Goal: Task Accomplishment & Management: Manage account settings

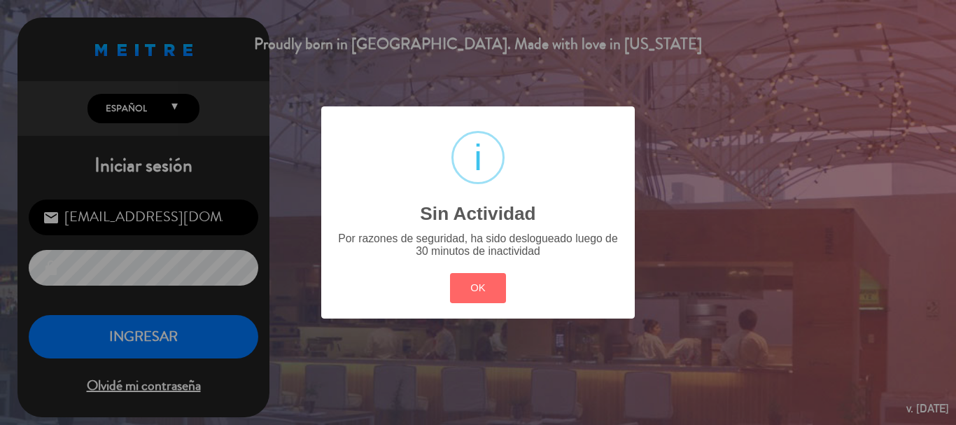
click at [143, 341] on div "? ! i Sin Actividad × Por razones de seguridad, ha sido deslogueado luego de 30…" at bounding box center [478, 212] width 956 height 425
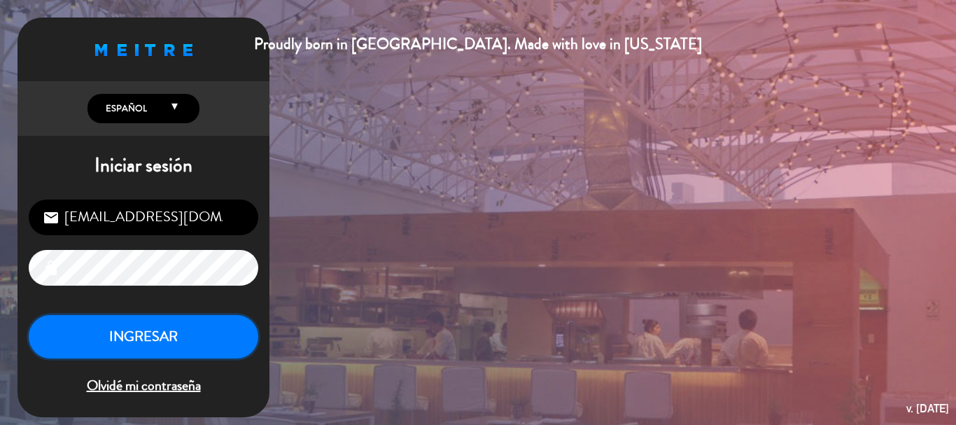
click at [143, 341] on button "INGRESAR" at bounding box center [143, 337] width 229 height 44
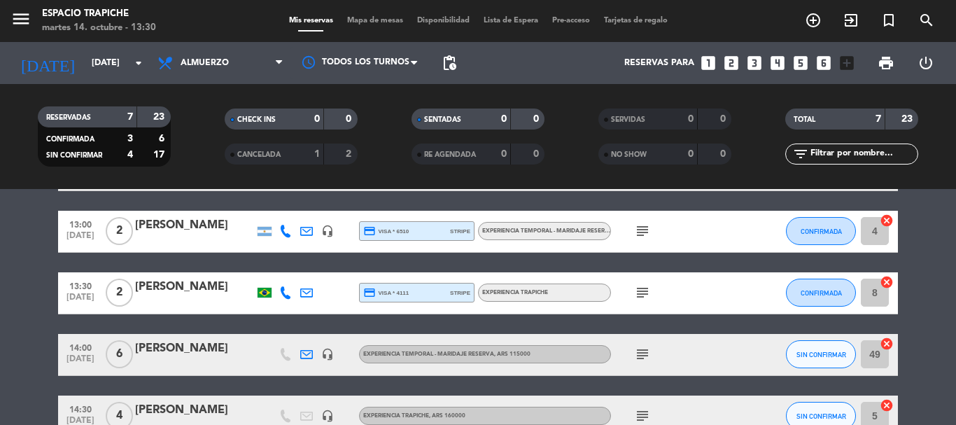
scroll to position [350, 0]
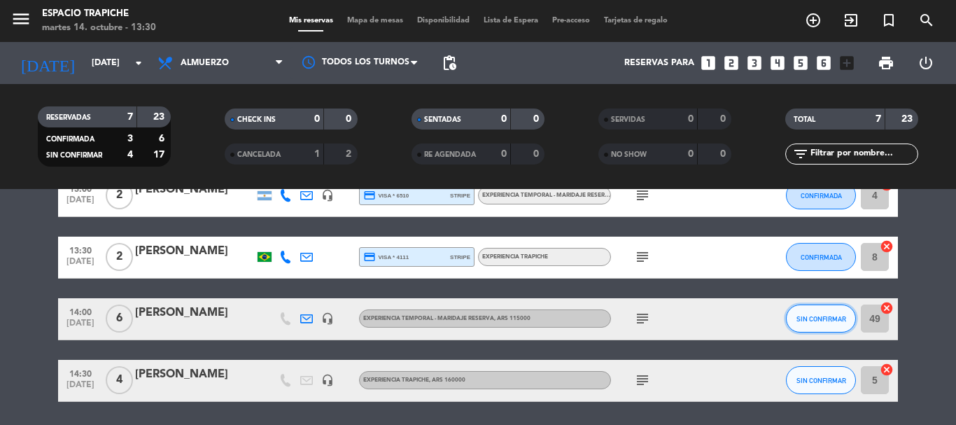
click at [804, 318] on span "SIN CONFIRMAR" at bounding box center [821, 319] width 50 height 8
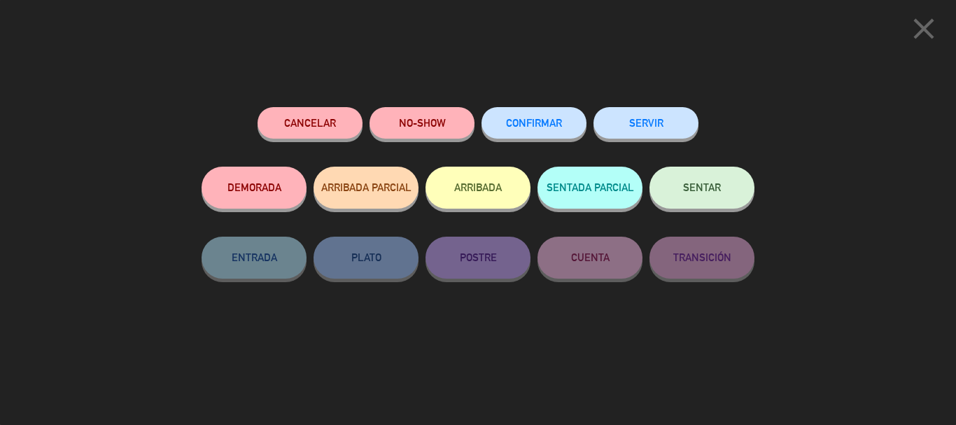
click at [456, 186] on button "ARRIBADA" at bounding box center [477, 188] width 105 height 42
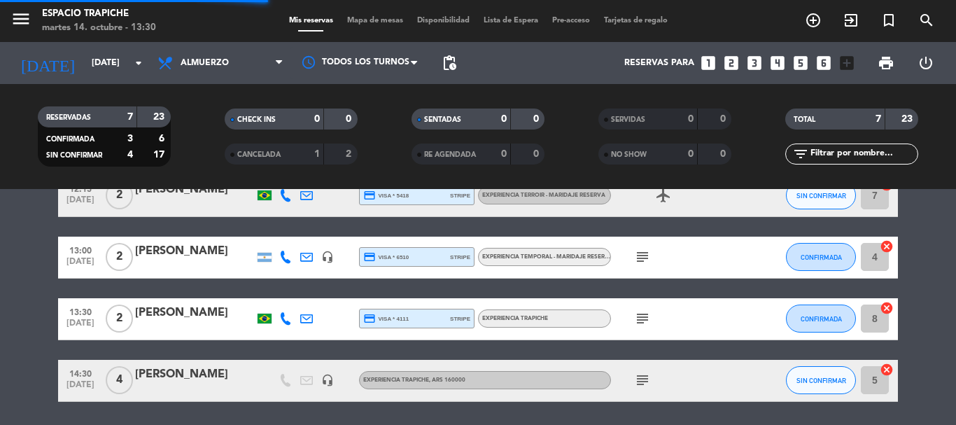
scroll to position [397, 0]
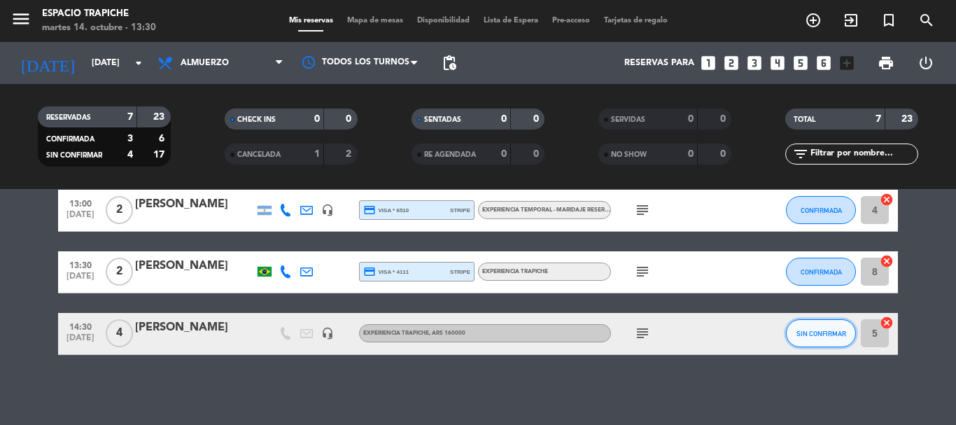
click at [803, 337] on span "SIN CONFIRMAR" at bounding box center [821, 334] width 50 height 8
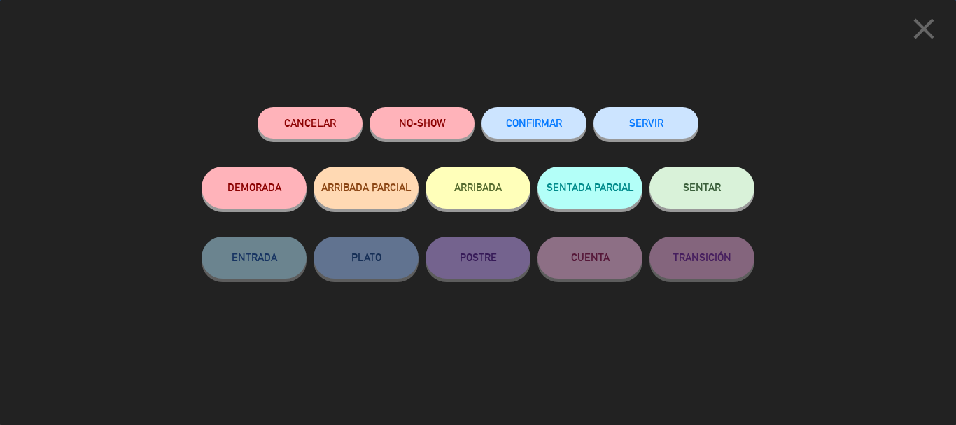
click at [488, 199] on button "ARRIBADA" at bounding box center [477, 188] width 105 height 42
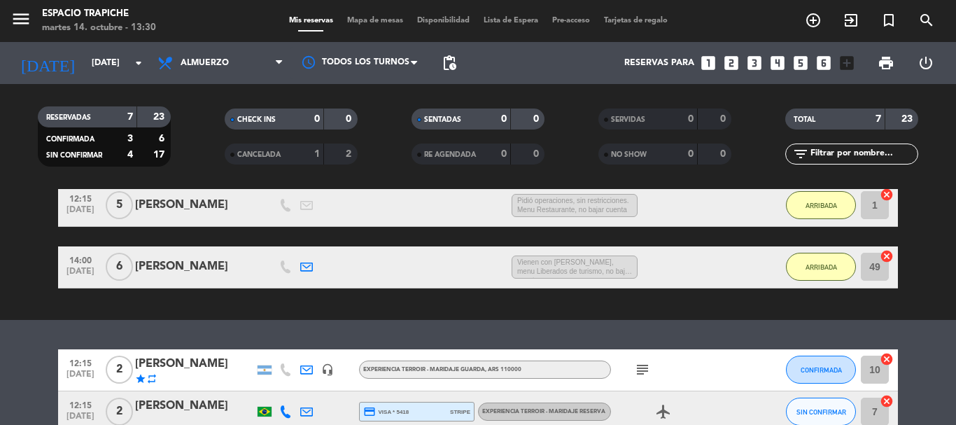
scroll to position [187, 0]
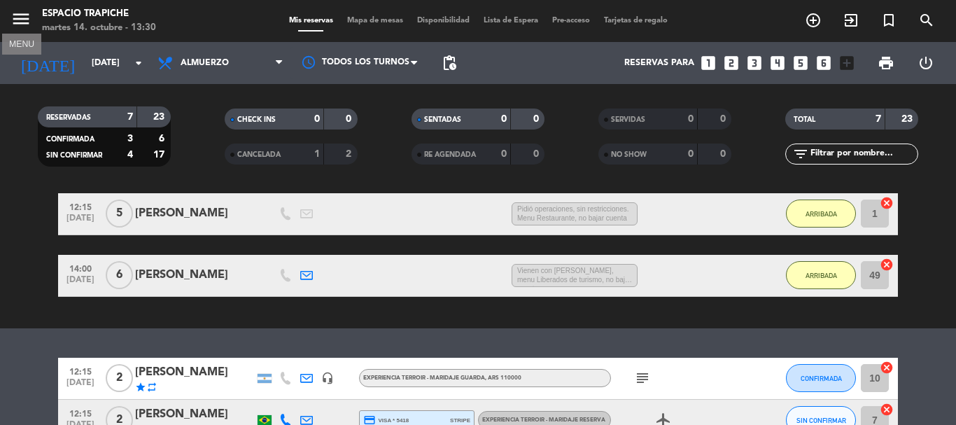
click at [14, 15] on icon "menu" at bounding box center [20, 18] width 21 height 21
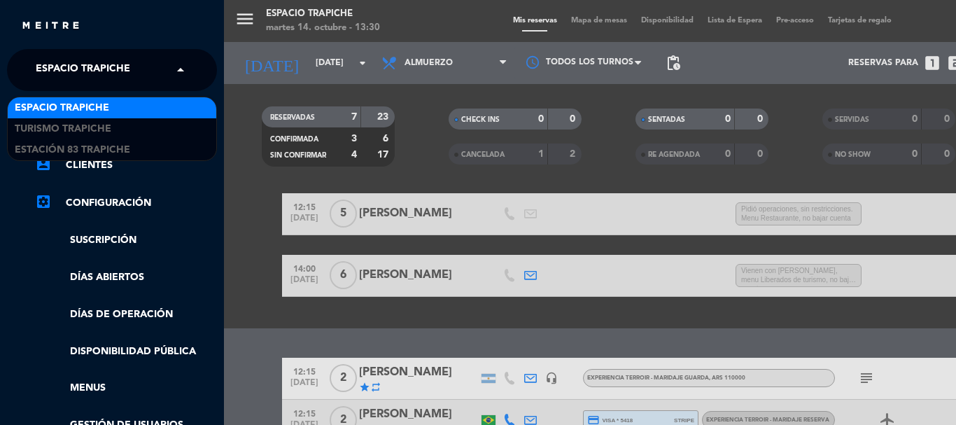
click at [90, 71] on span "Espacio Trapiche" at bounding box center [83, 69] width 94 height 29
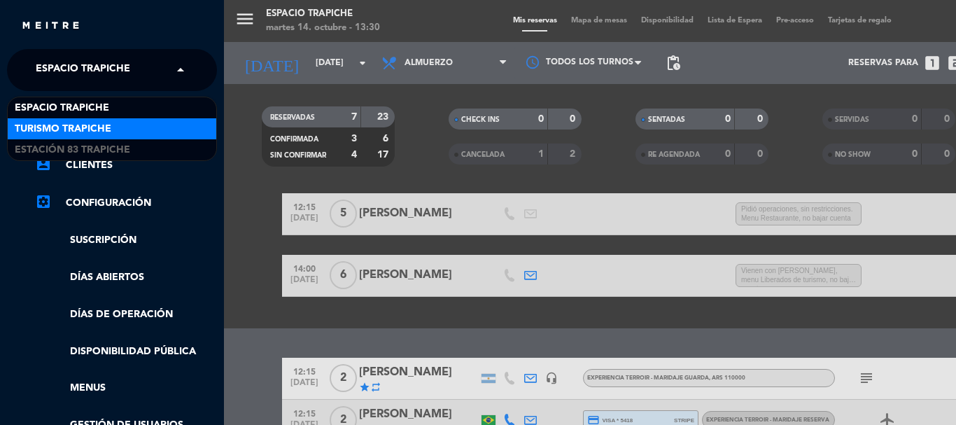
click at [97, 124] on span "Turismo Trapiche" at bounding box center [63, 129] width 97 height 16
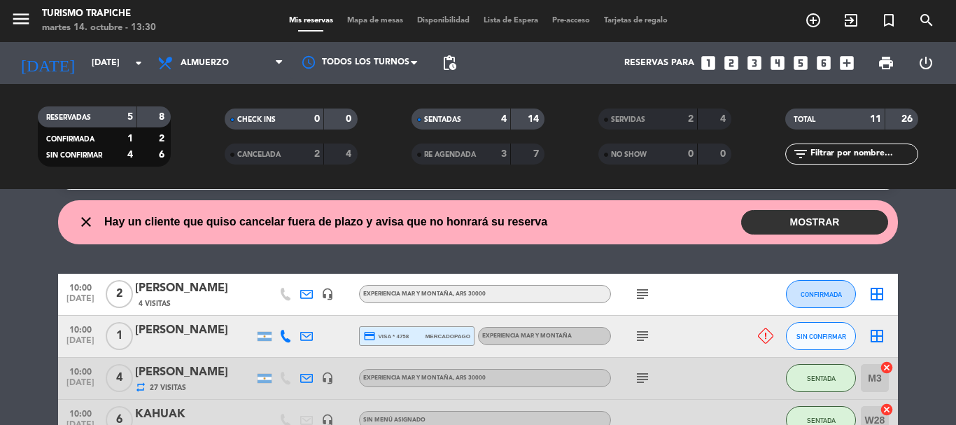
scroll to position [20, 0]
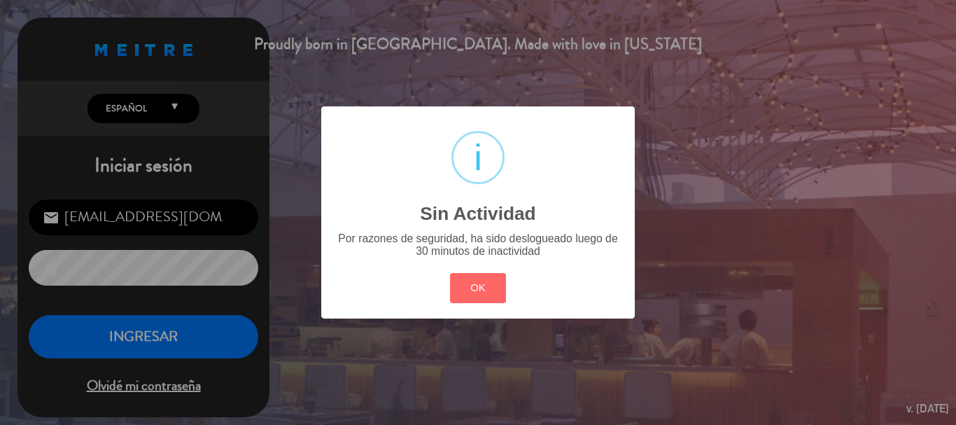
click at [204, 325] on div "? ! i Sin Actividad × Por razones de seguridad, ha sido deslogueado luego de 30…" at bounding box center [478, 212] width 956 height 425
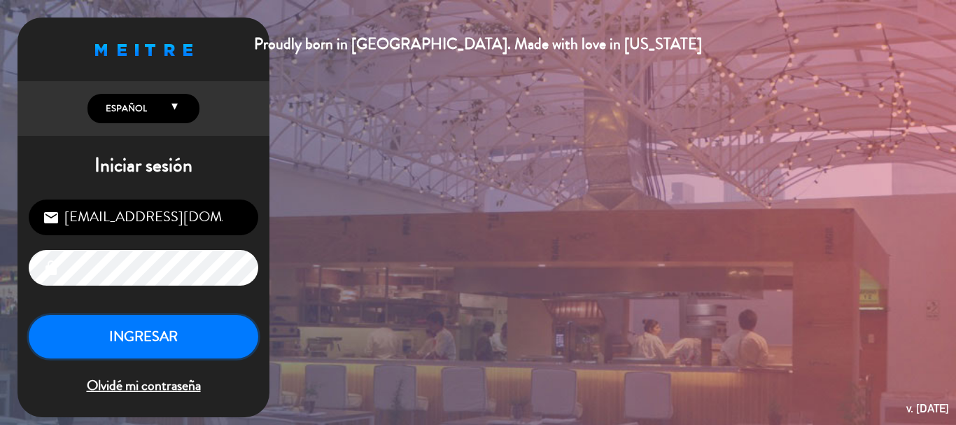
click at [210, 324] on button "INGRESAR" at bounding box center [143, 337] width 229 height 44
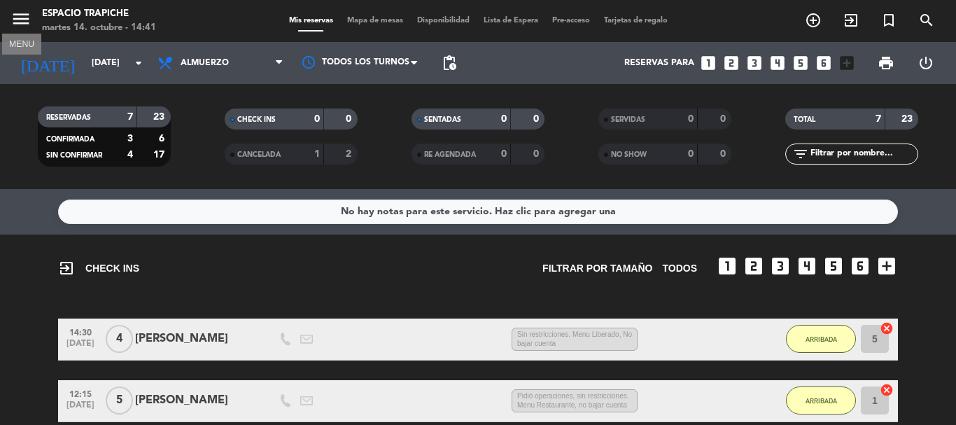
click at [17, 16] on icon "menu" at bounding box center [20, 18] width 21 height 21
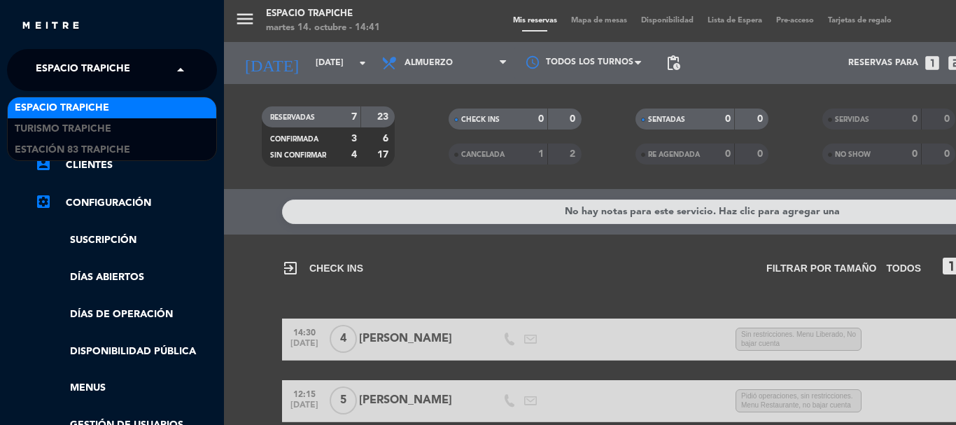
click at [86, 73] on span "Espacio Trapiche" at bounding box center [83, 69] width 94 height 29
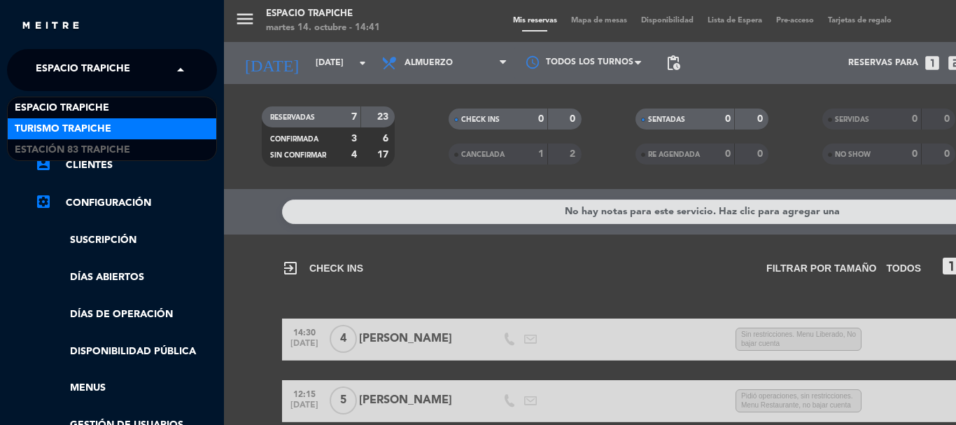
click at [88, 128] on span "Turismo Trapiche" at bounding box center [63, 129] width 97 height 16
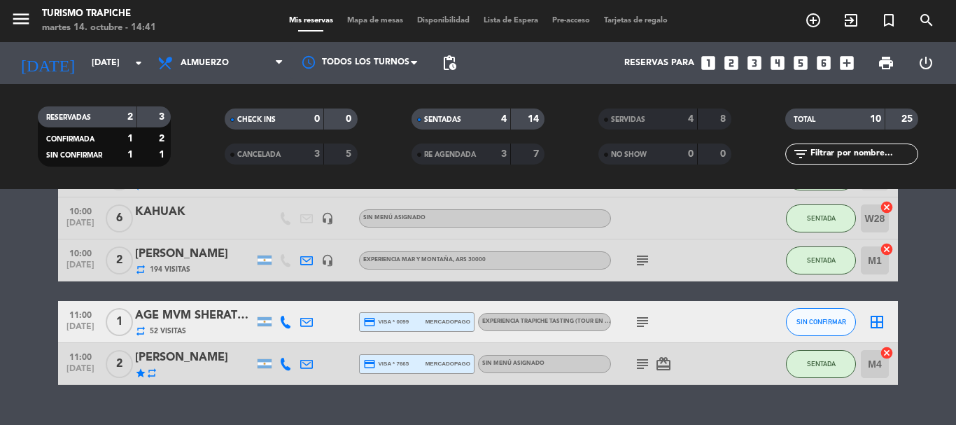
scroll to position [170, 0]
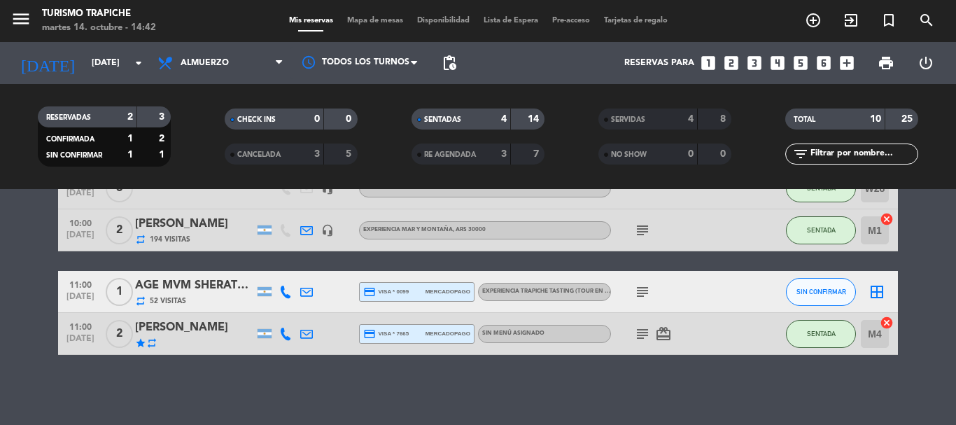
click at [597, 256] on div "10:00 [DATE] 2 [PERSON_NAME] 4 Visitas headset_mic EXPERIENCIA MAR Y MONTAÑA , …" at bounding box center [478, 218] width 840 height 271
click at [884, 395] on div "No hay notas para este servicio. Haz clic para agregar una 10:00 [DATE] 2 [PERS…" at bounding box center [478, 307] width 956 height 236
click at [646, 402] on div "No hay notas para este servicio. Haz clic para agregar una 10:00 [DATE] 2 [PERS…" at bounding box center [478, 307] width 956 height 236
click at [620, 400] on div "No hay notas para este servicio. Haz clic para agregar una 10:00 [DATE] 2 [PERS…" at bounding box center [478, 307] width 956 height 236
